Goal: Information Seeking & Learning: Learn about a topic

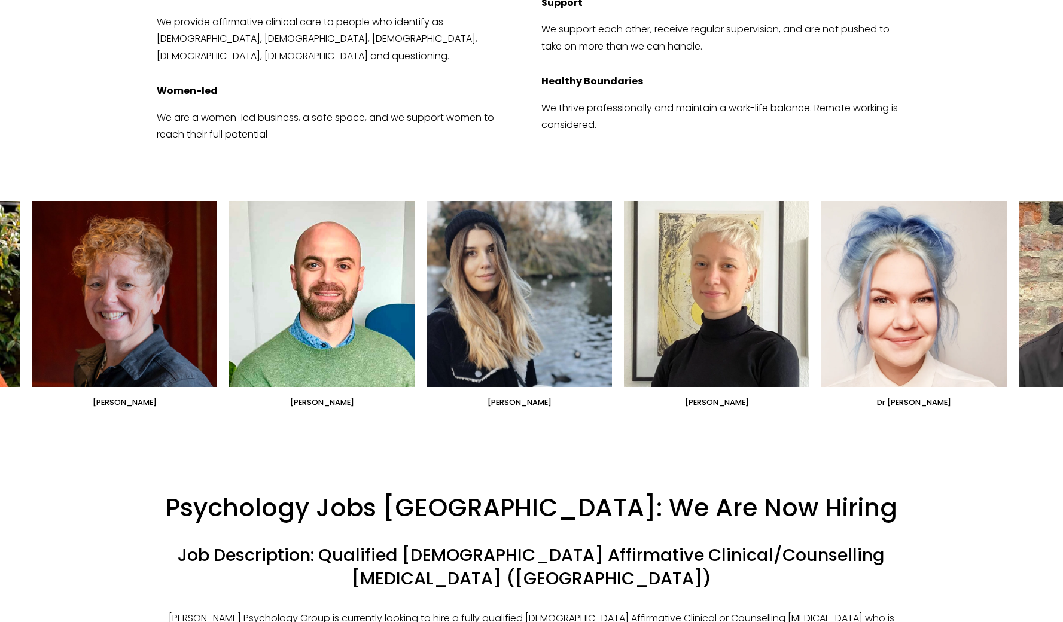
scroll to position [659, 0]
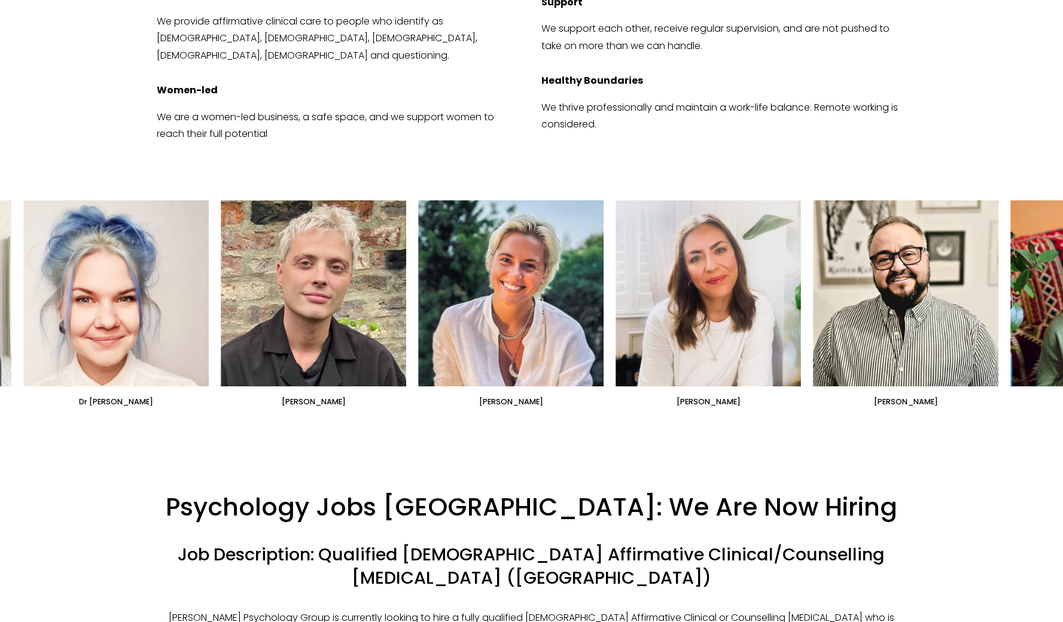
drag, startPoint x: 1049, startPoint y: 236, endPoint x: 138, endPoint y: 238, distance: 910.6
click at [138, 238] on div "[PERSON_NAME] [PERSON_NAME] [PERSON_NAME]" at bounding box center [531, 303] width 1063 height 207
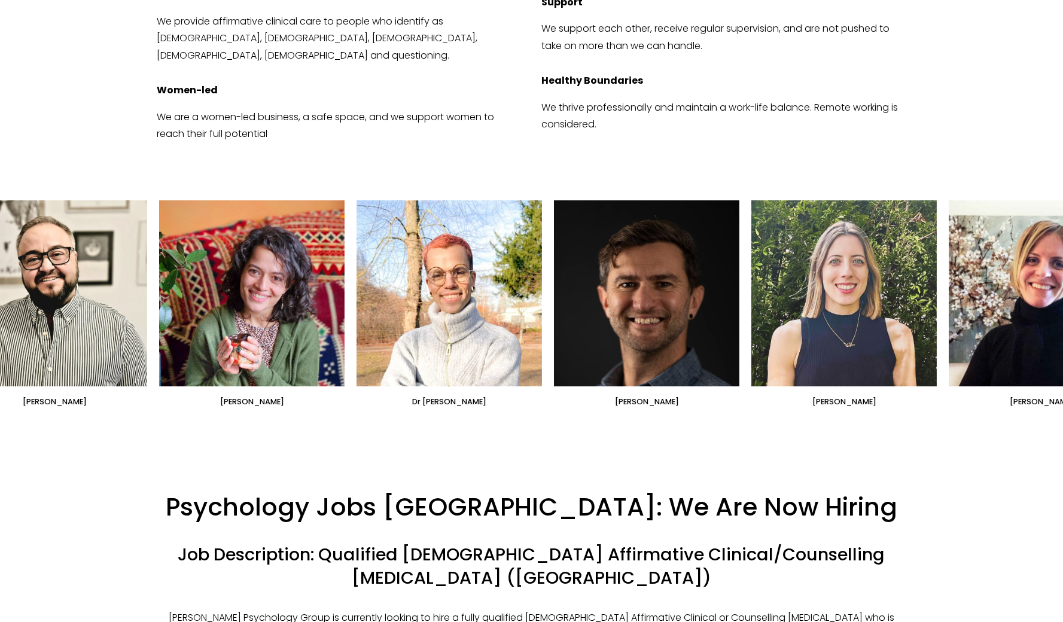
drag, startPoint x: 947, startPoint y: 267, endPoint x: 314, endPoint y: 266, distance: 633.2
click at [314, 266] on ul "[PERSON_NAME] [PERSON_NAME] [PERSON_NAME]" at bounding box center [531, 303] width 999 height 207
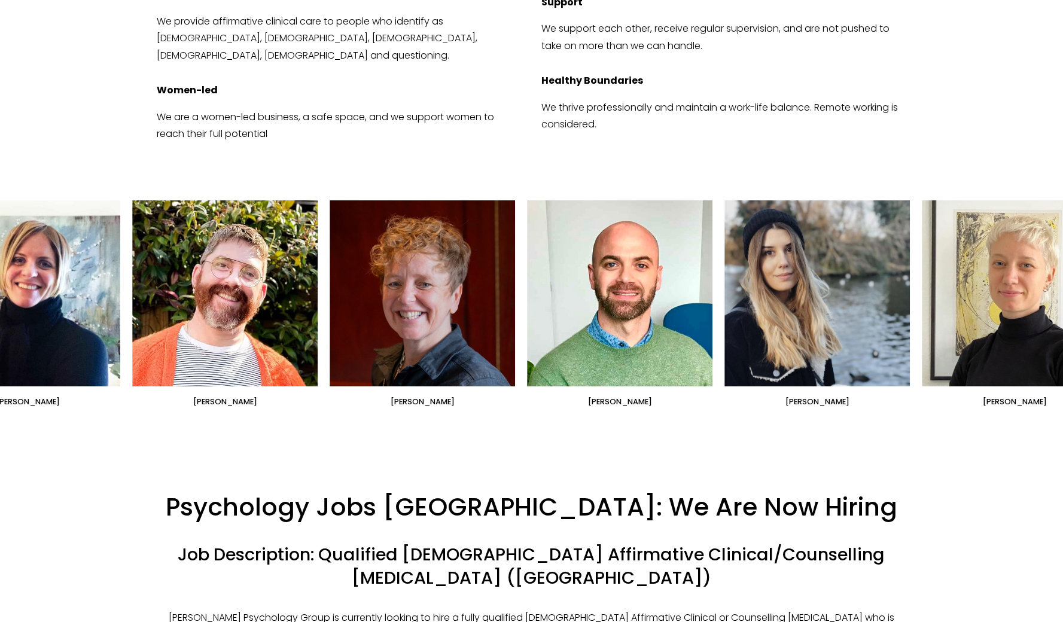
drag, startPoint x: 883, startPoint y: 231, endPoint x: 50, endPoint y: 306, distance: 836.9
click at [50, 307] on ul "[PERSON_NAME] [PERSON_NAME] [PERSON_NAME]" at bounding box center [531, 303] width 999 height 207
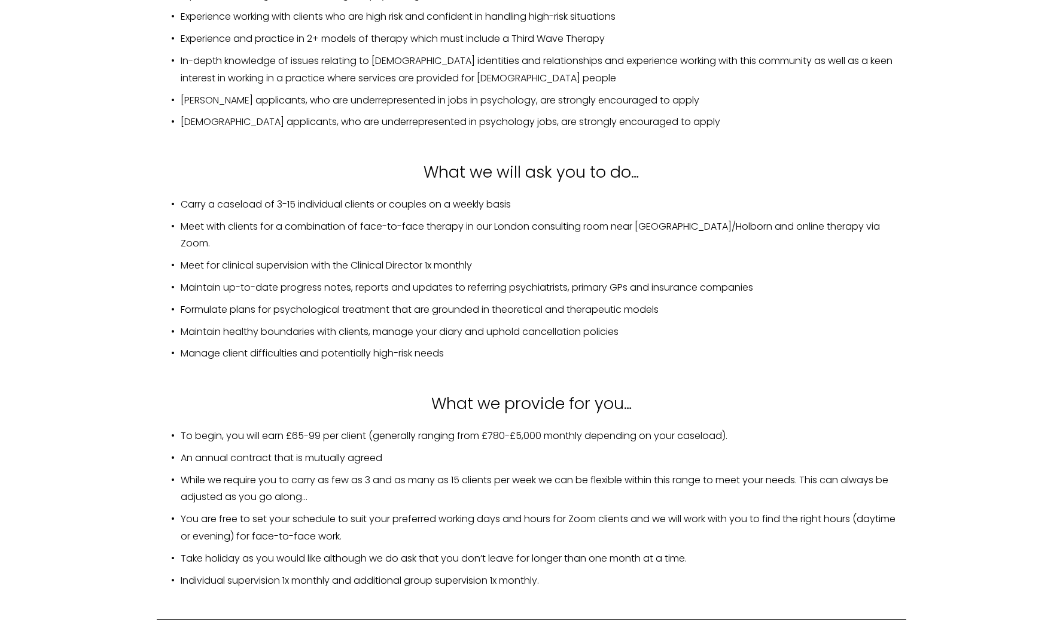
scroll to position [1741, 0]
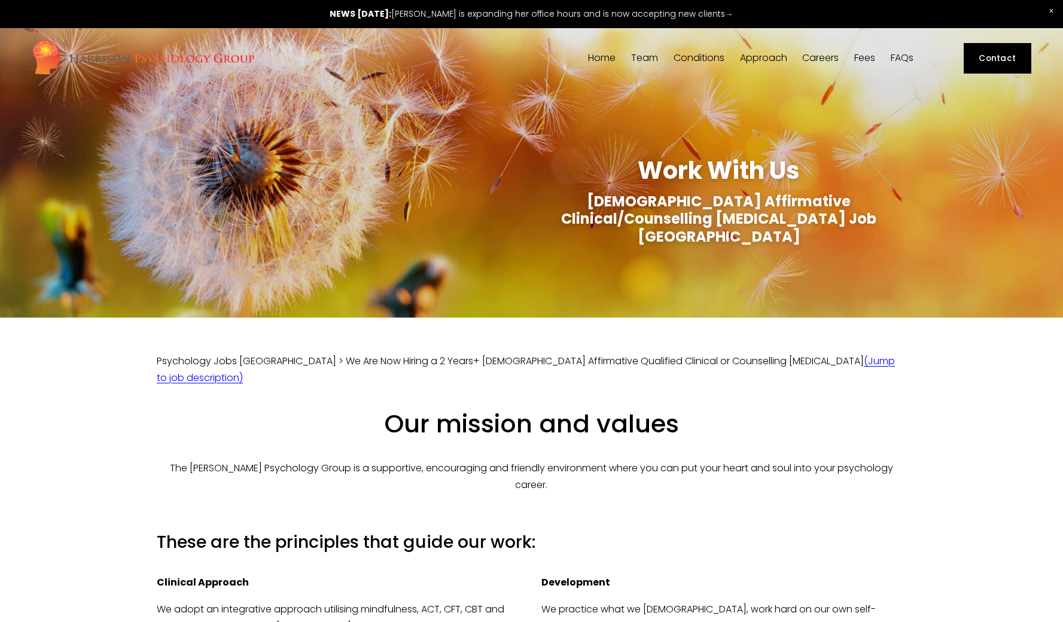
click at [862, 56] on link "Fees" at bounding box center [864, 58] width 21 height 11
click at [450, 14] on link at bounding box center [531, 14] width 1063 height 28
click at [768, 354] on link "(Jump to job description)" at bounding box center [526, 369] width 738 height 31
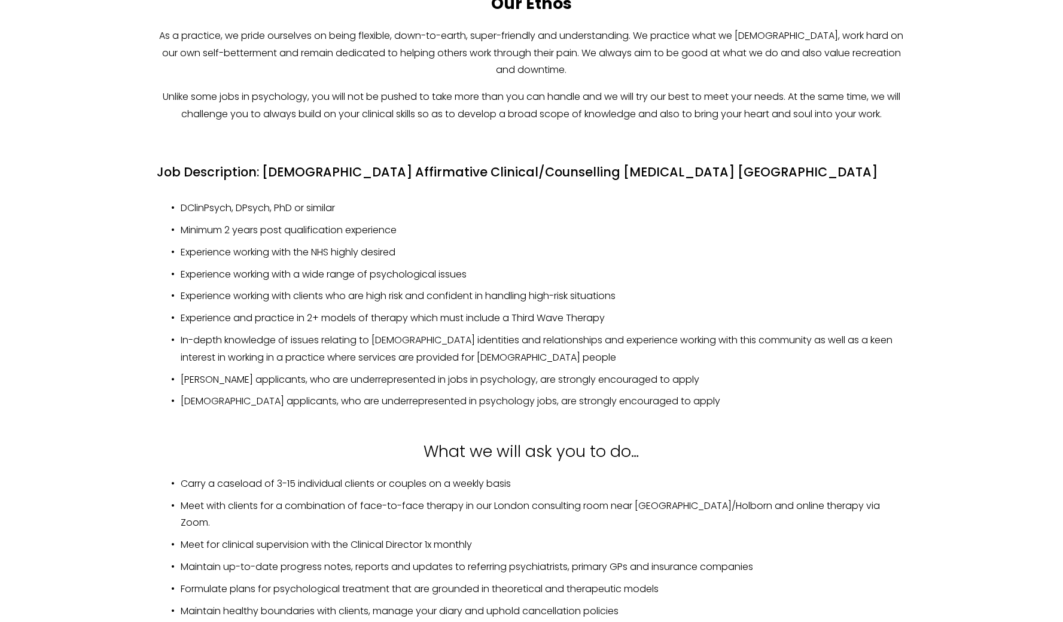
scroll to position [1529, 0]
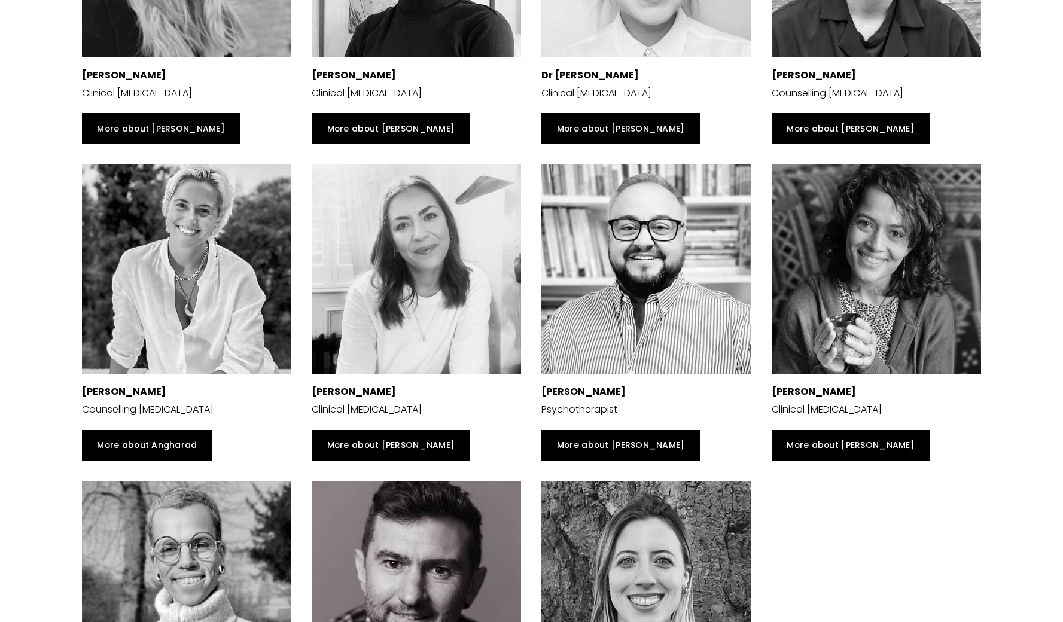
scroll to position [2481, 0]
click at [366, 433] on link "More about Jess" at bounding box center [391, 445] width 158 height 31
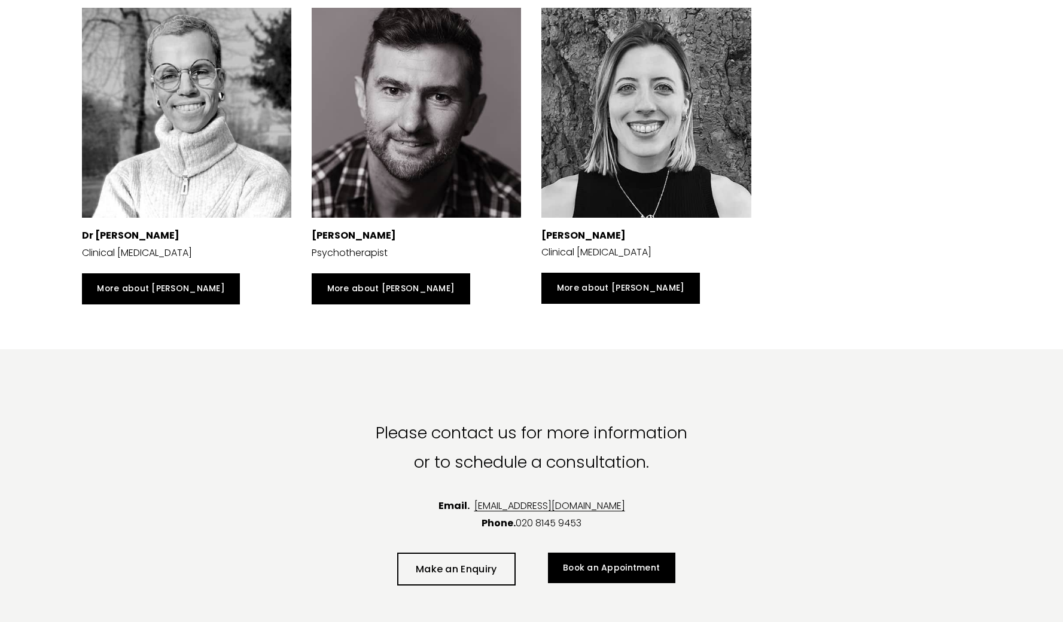
scroll to position [2955, 0]
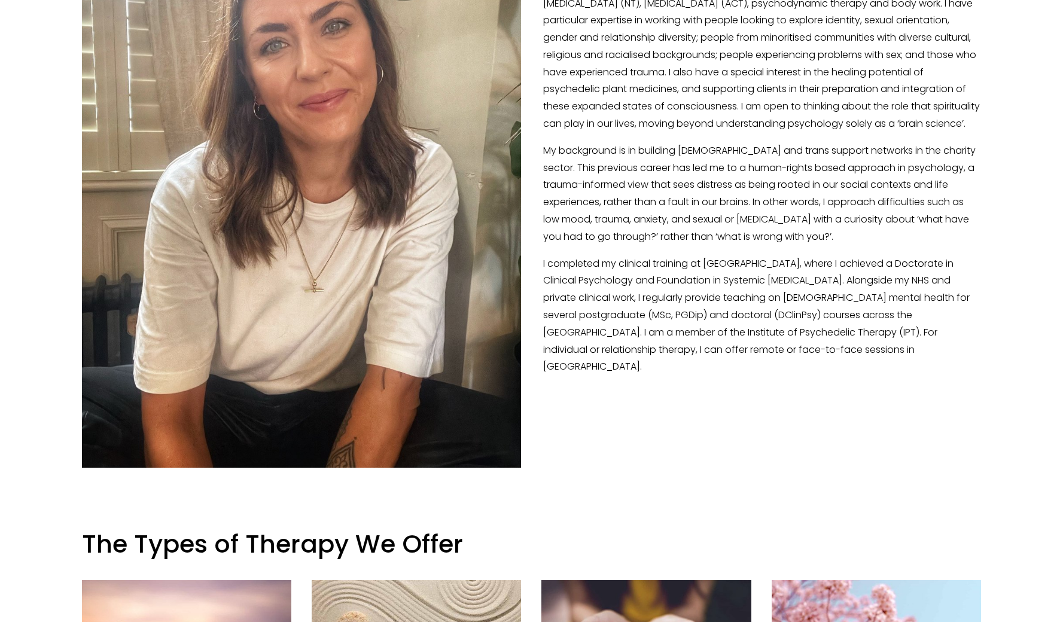
scroll to position [207, 0]
